Goal: Transaction & Acquisition: Purchase product/service

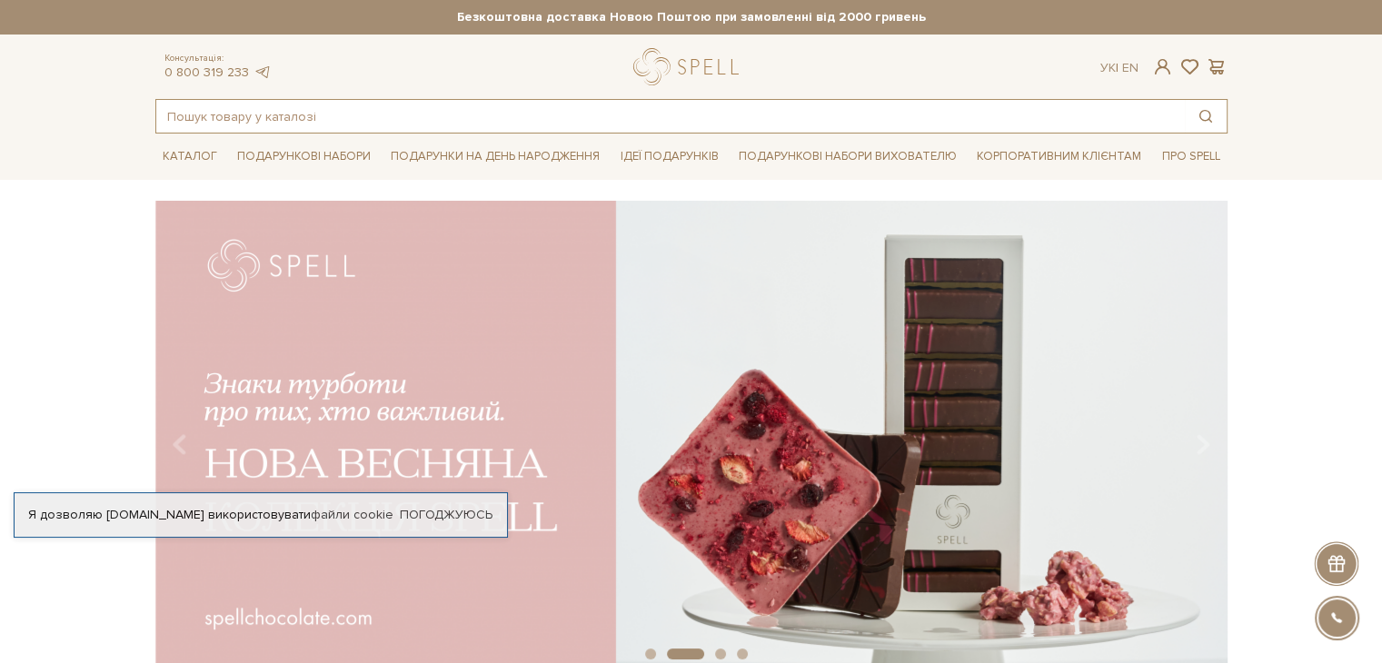
click at [215, 117] on input "text" at bounding box center [670, 116] width 1028 height 33
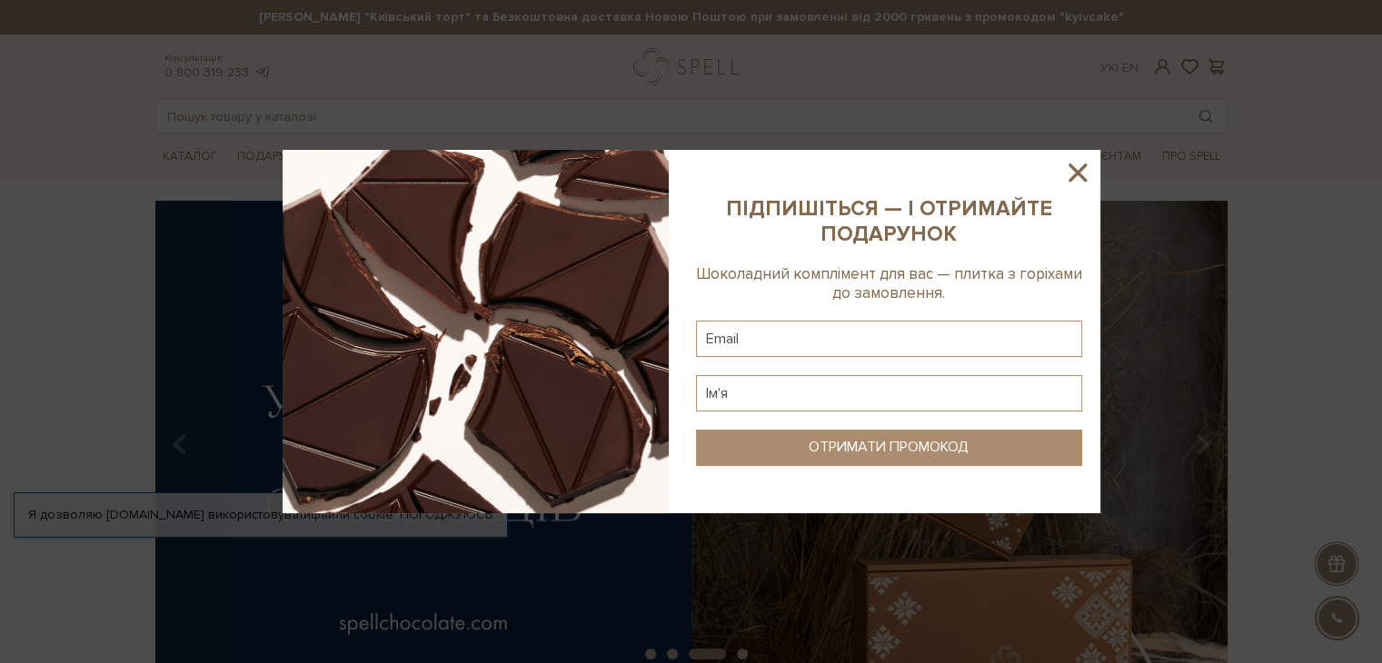
click at [1061, 174] on div at bounding box center [692, 331] width 818 height 363
click at [1072, 172] on icon at bounding box center [1077, 172] width 31 height 31
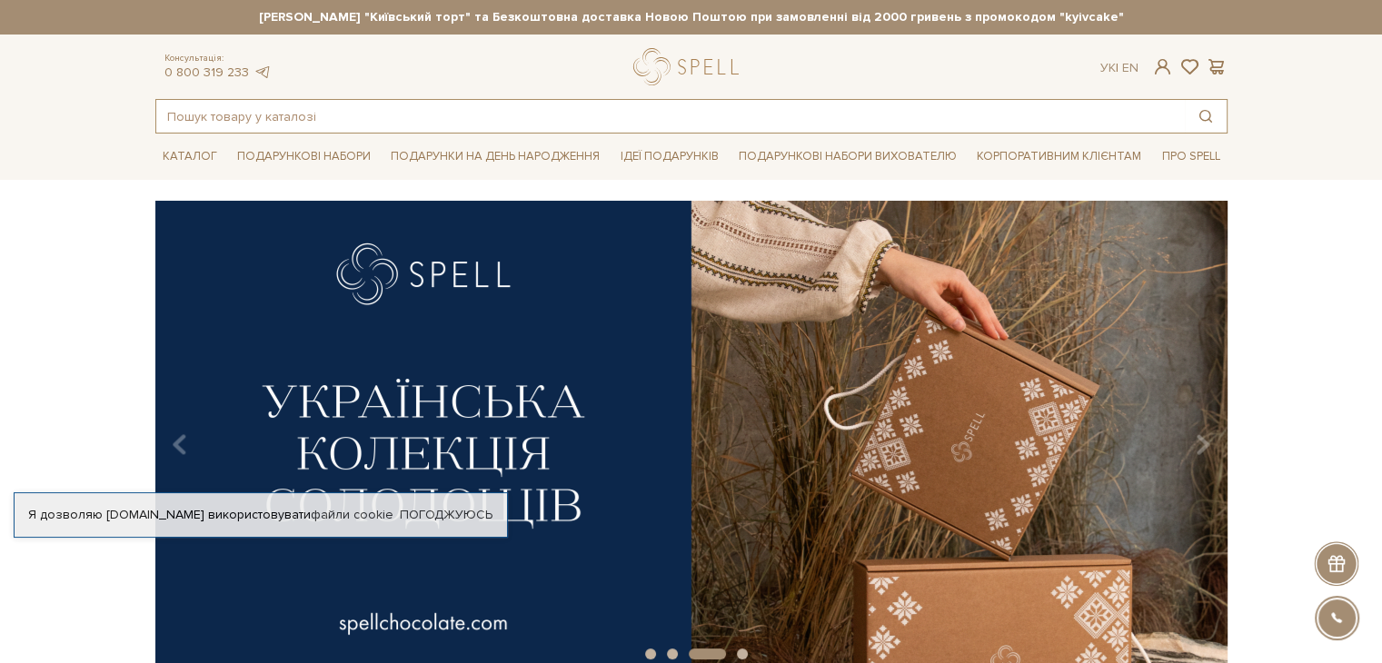
click at [240, 110] on input "text" at bounding box center [670, 116] width 1028 height 33
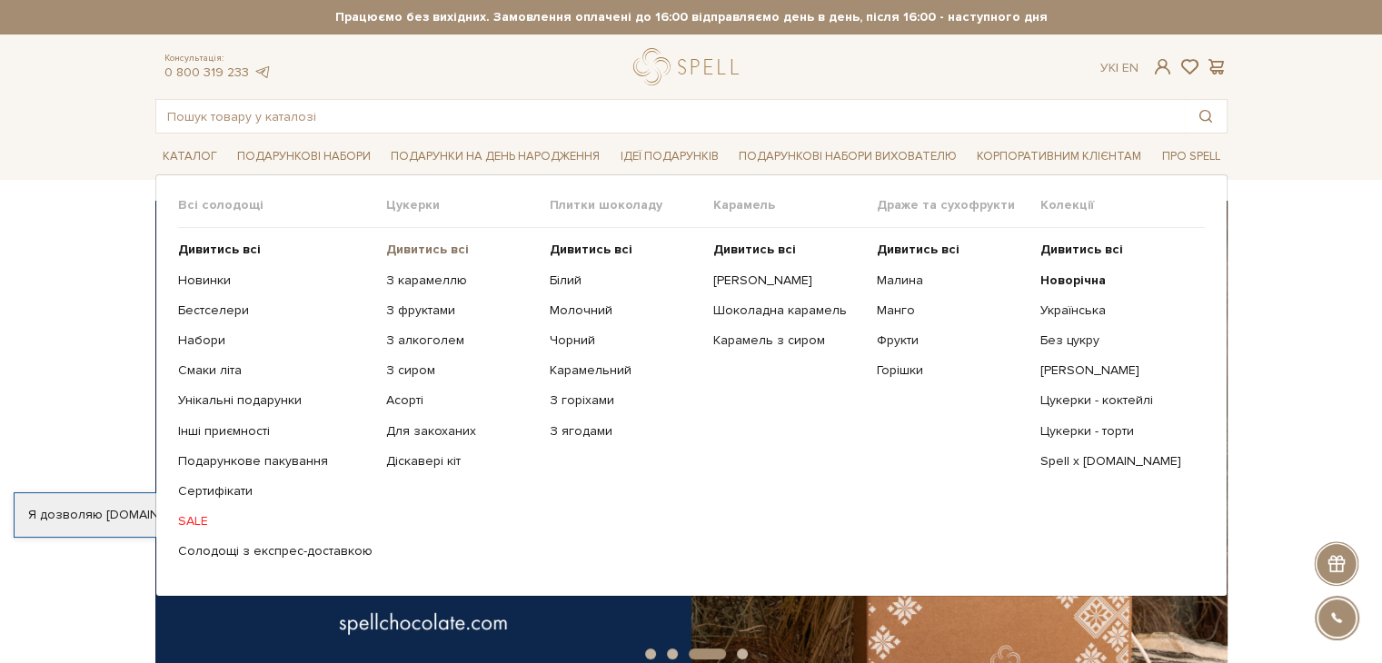
click at [401, 244] on b "Дивитись всі" at bounding box center [427, 249] width 83 height 15
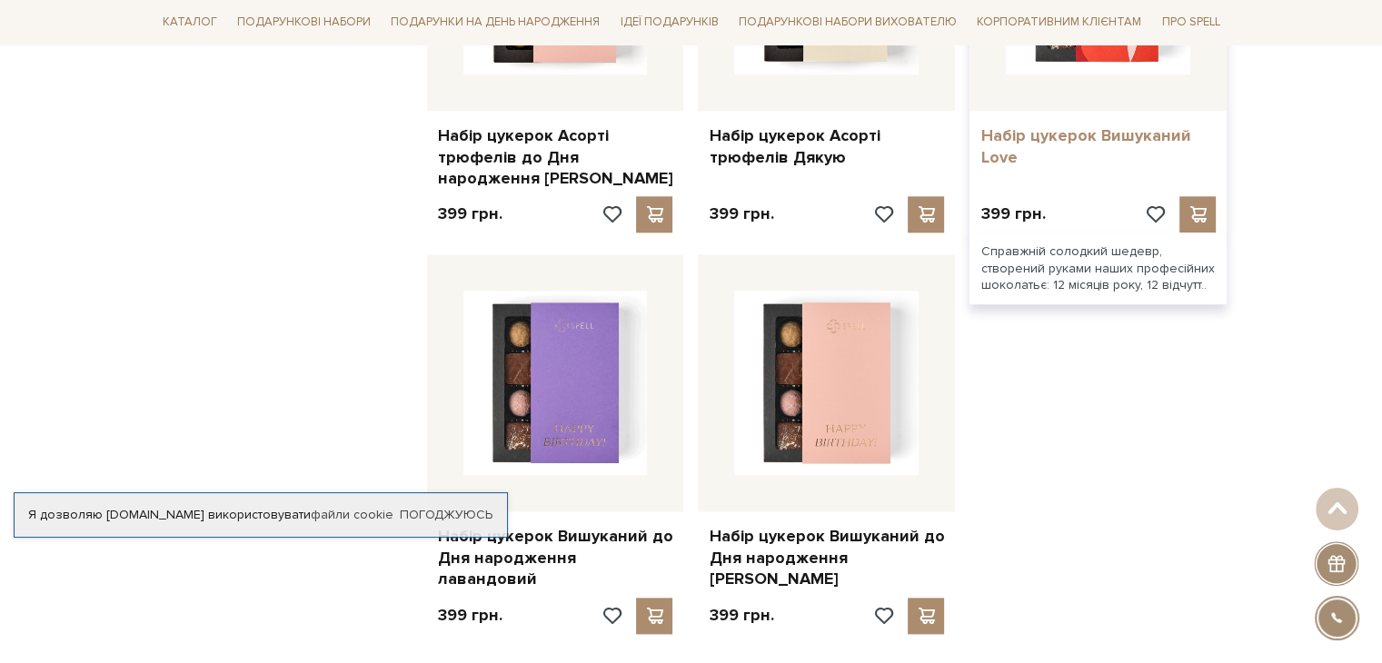
scroll to position [2544, 0]
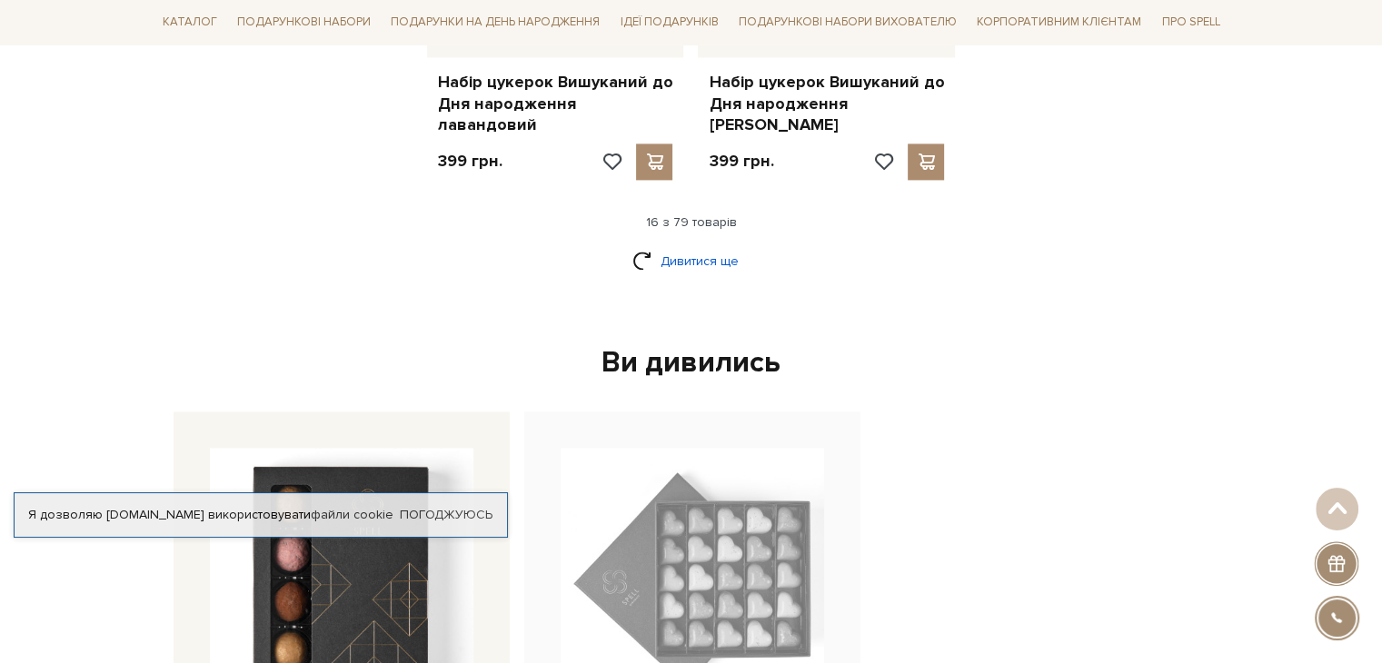
click at [682, 245] on link "Дивитися ще" at bounding box center [691, 261] width 118 height 32
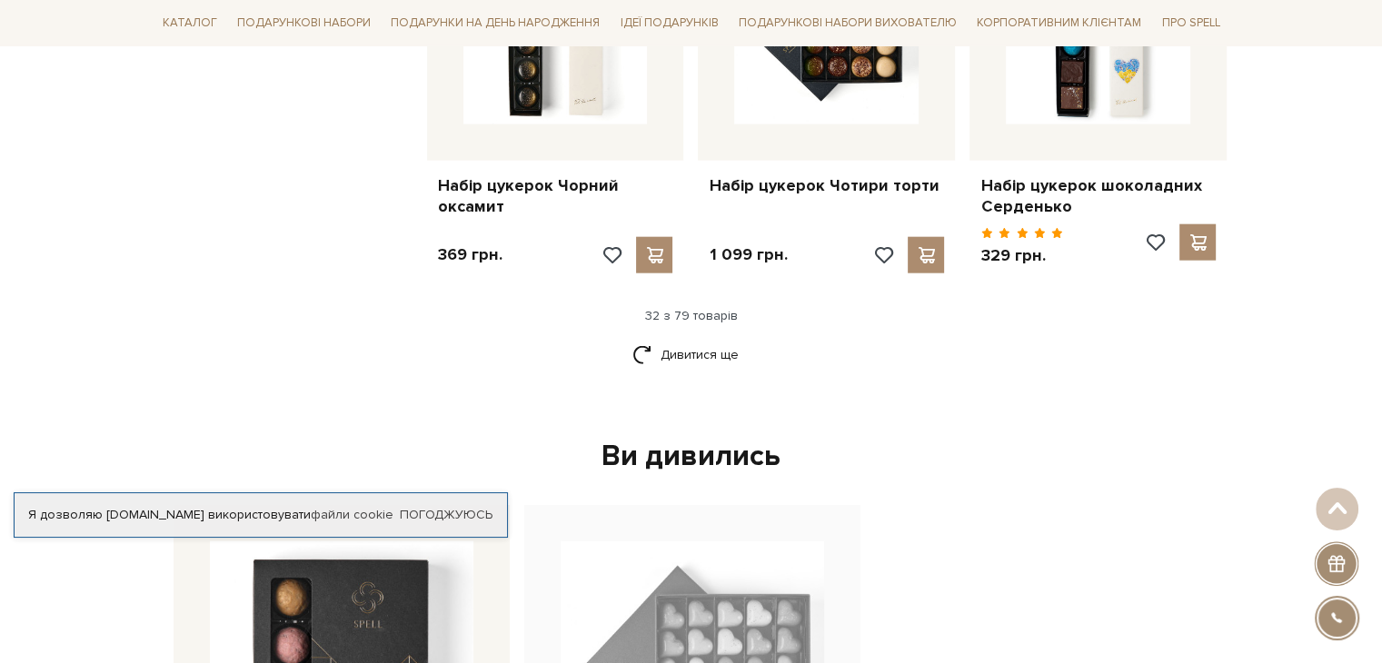
scroll to position [4179, 0]
